Goal: Transaction & Acquisition: Subscribe to service/newsletter

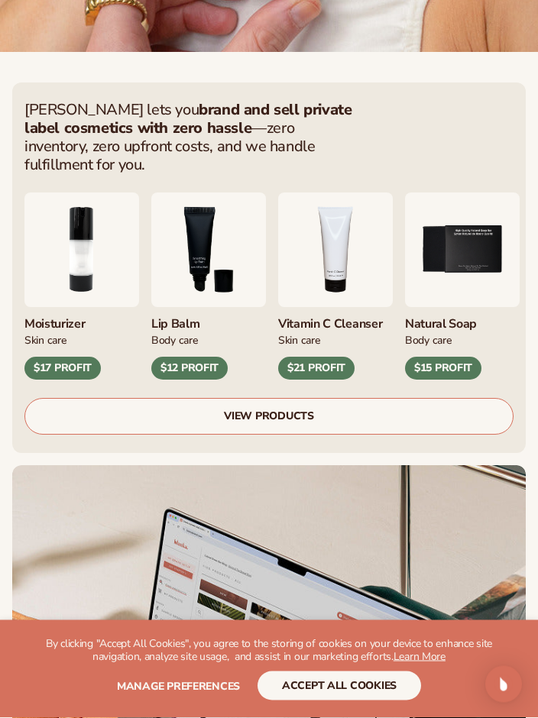
scroll to position [909, 0]
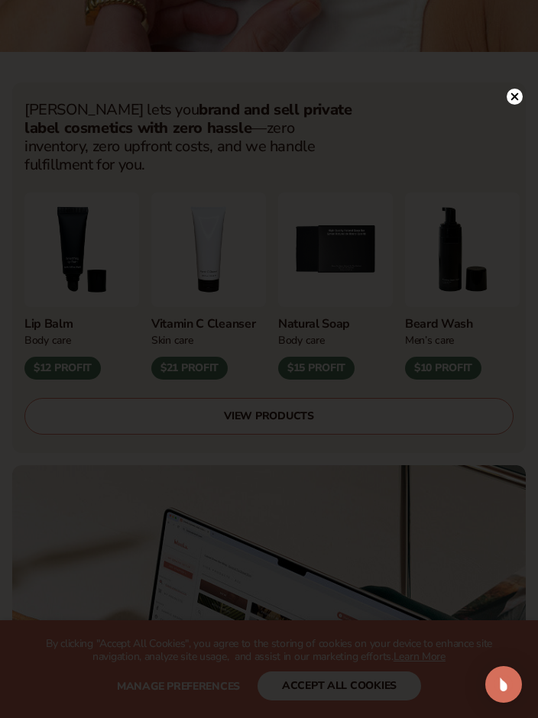
click at [517, 95] on circle at bounding box center [514, 97] width 16 height 16
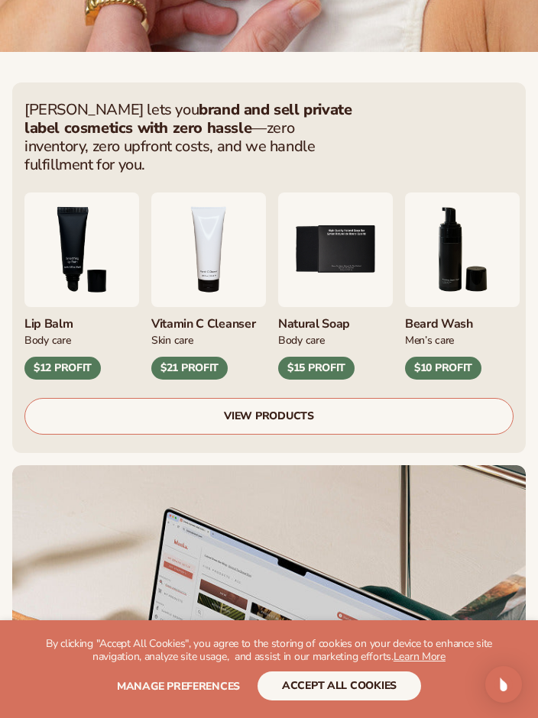
click at [245, 402] on link "VIEW PRODUCTS" at bounding box center [268, 416] width 489 height 37
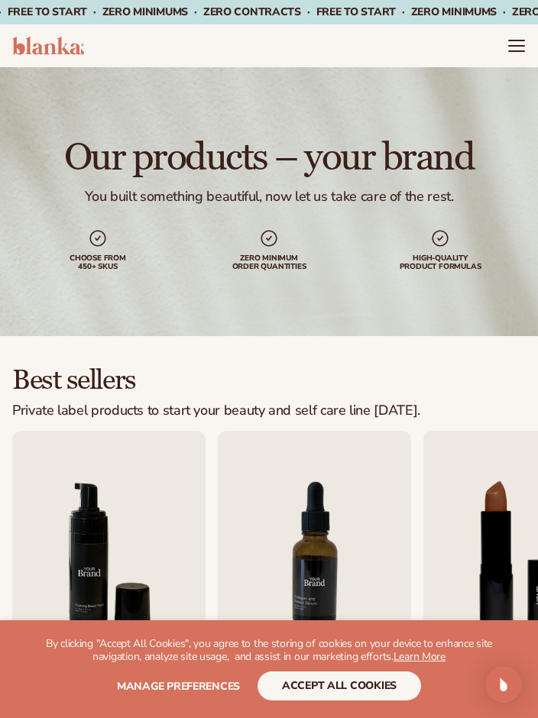
click at [507, 60] on header "Cart product catalog The Lab by Blanka" at bounding box center [269, 45] width 538 height 43
click at [515, 46] on icon "Menu" at bounding box center [516, 46] width 16 height 0
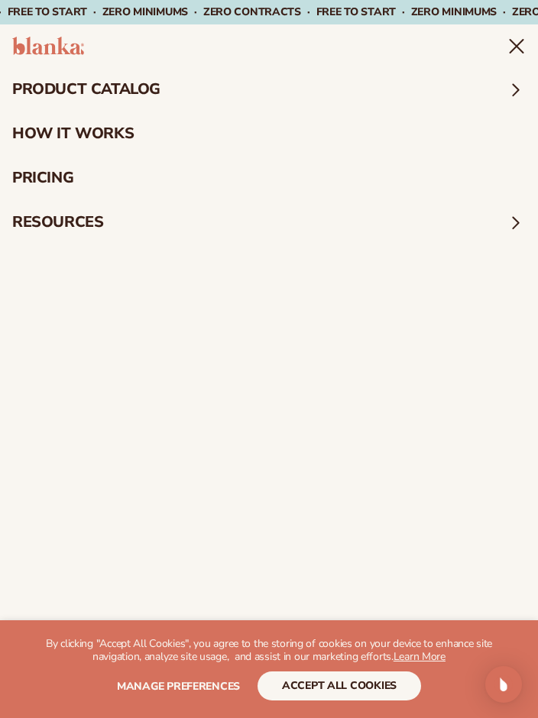
click at [505, 86] on span at bounding box center [515, 89] width 20 height 20
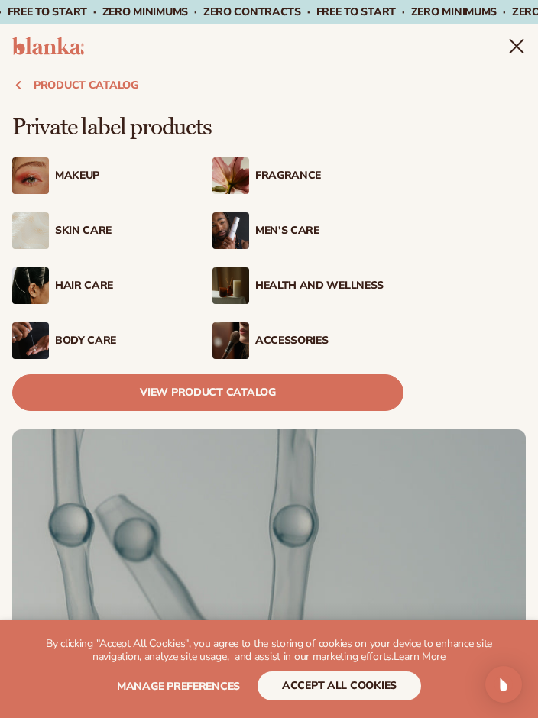
click at [147, 183] on div "Makeup" at bounding box center [107, 175] width 191 height 37
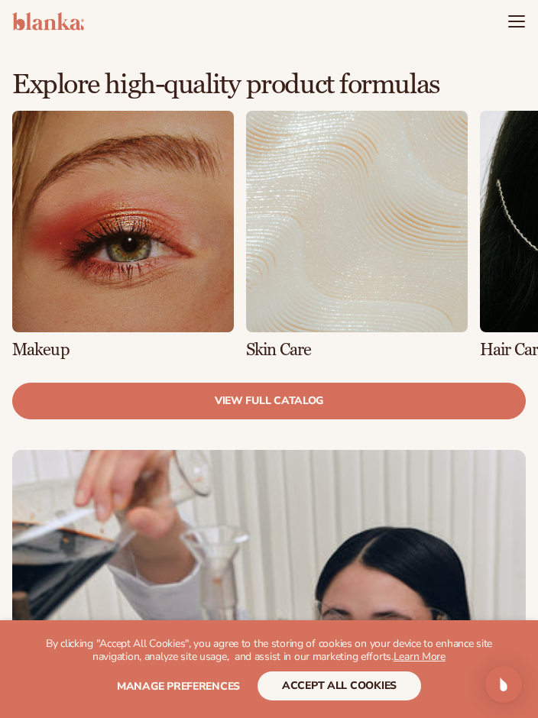
scroll to position [851, 0]
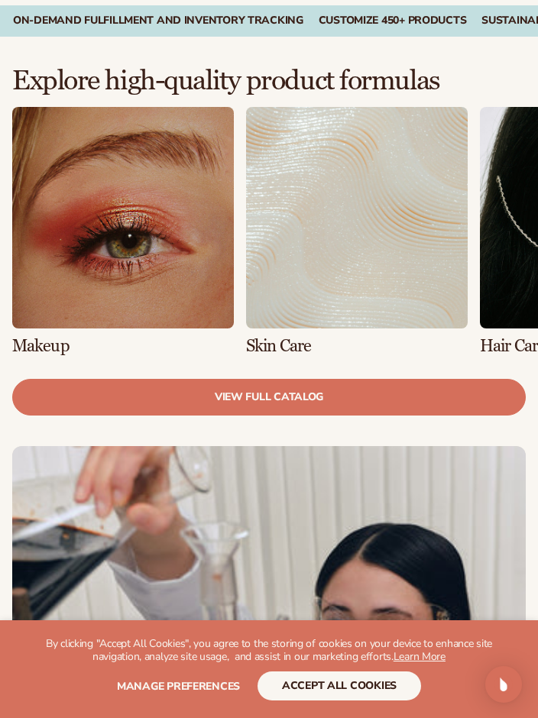
click at [147, 234] on link "1 / 8" at bounding box center [122, 230] width 221 height 247
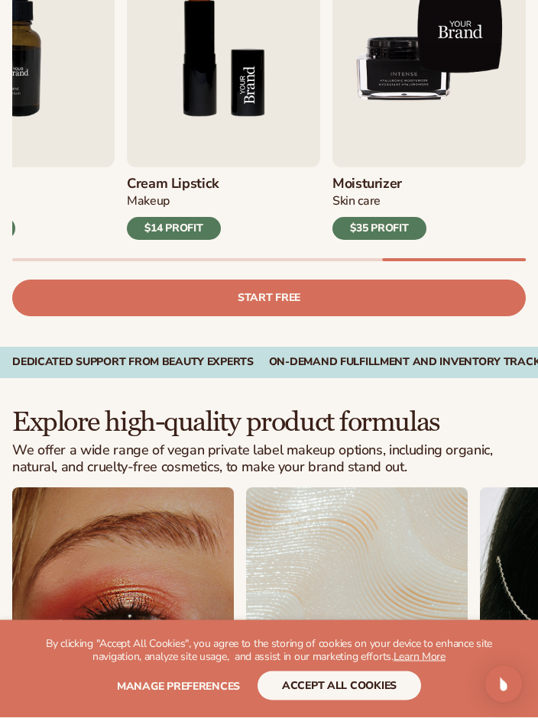
scroll to position [520, 0]
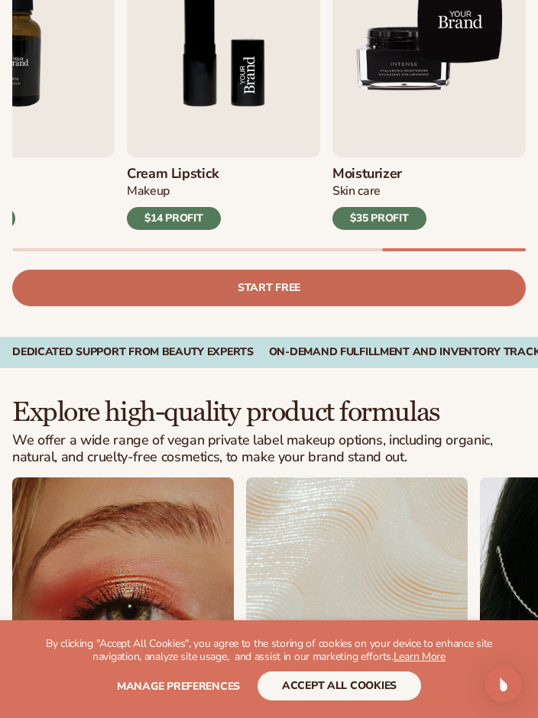
click at [379, 280] on link "Start free" at bounding box center [268, 288] width 513 height 37
